Goal: Information Seeking & Learning: Learn about a topic

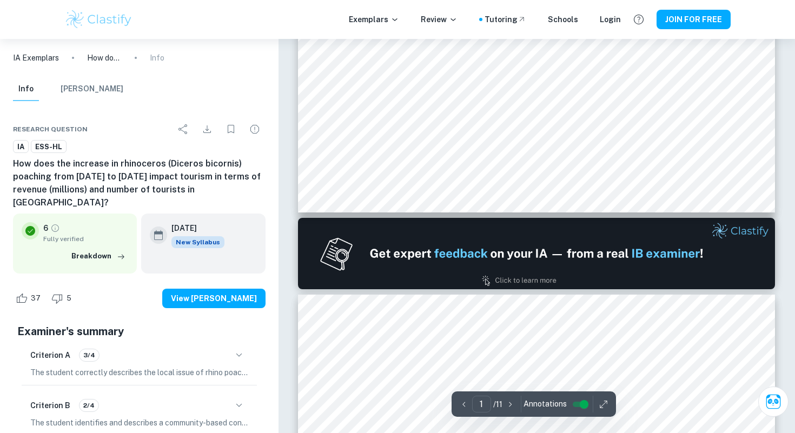
type input "2"
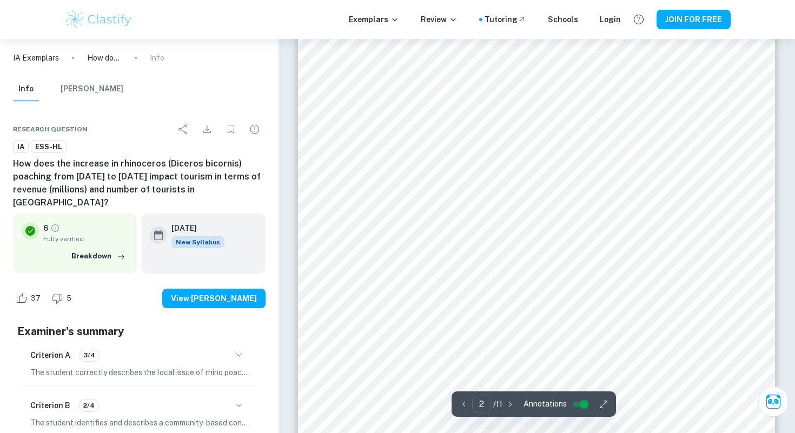
scroll to position [805, 0]
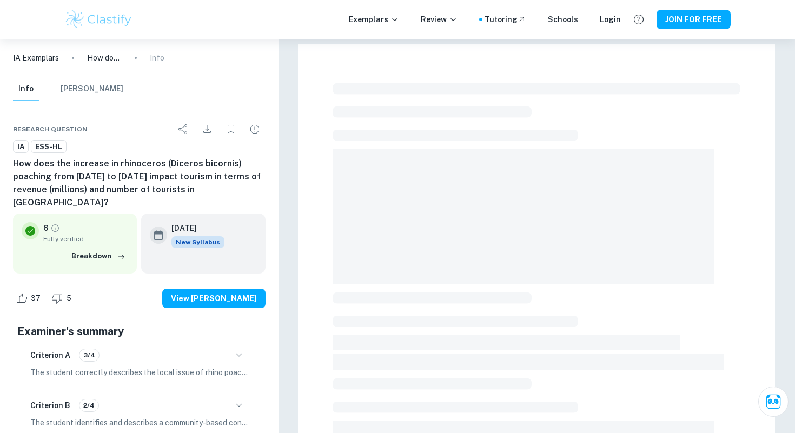
checkbox input "true"
